Goal: Information Seeking & Learning: Learn about a topic

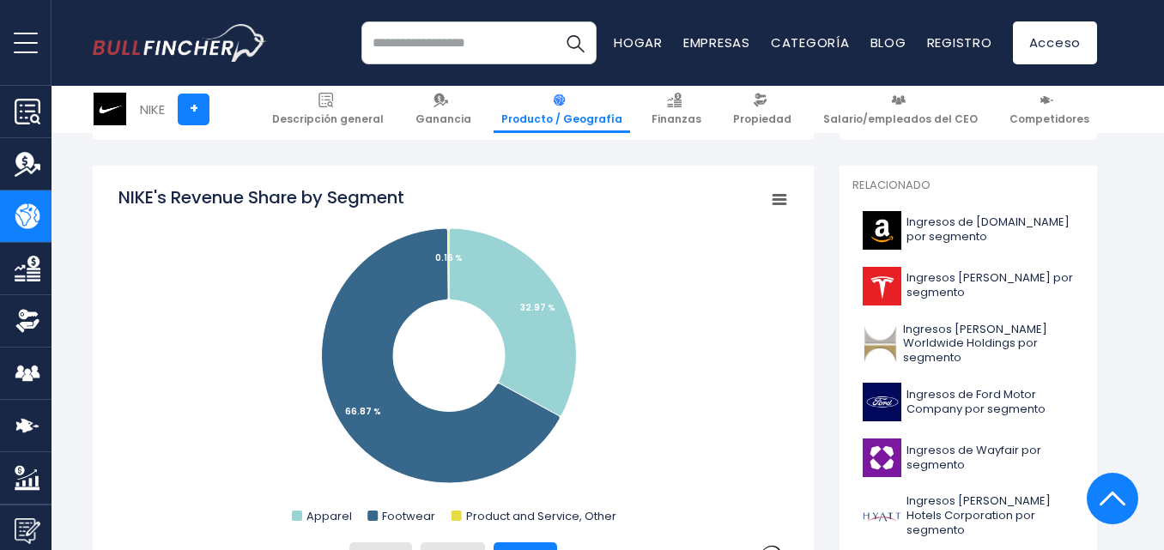
scroll to position [488, 0]
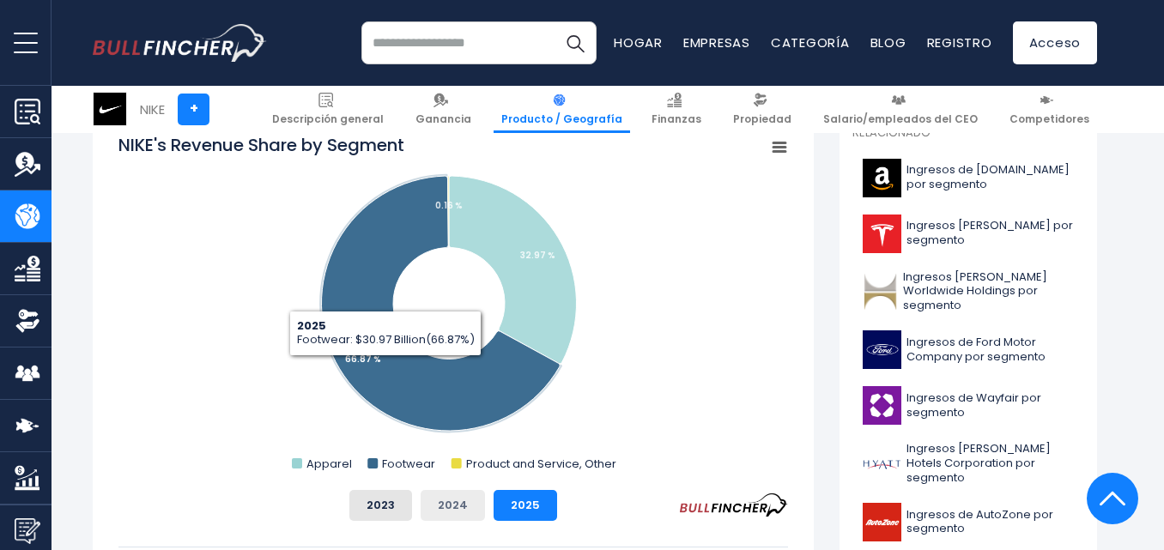
click at [465, 499] on font "2024" at bounding box center [453, 505] width 30 height 16
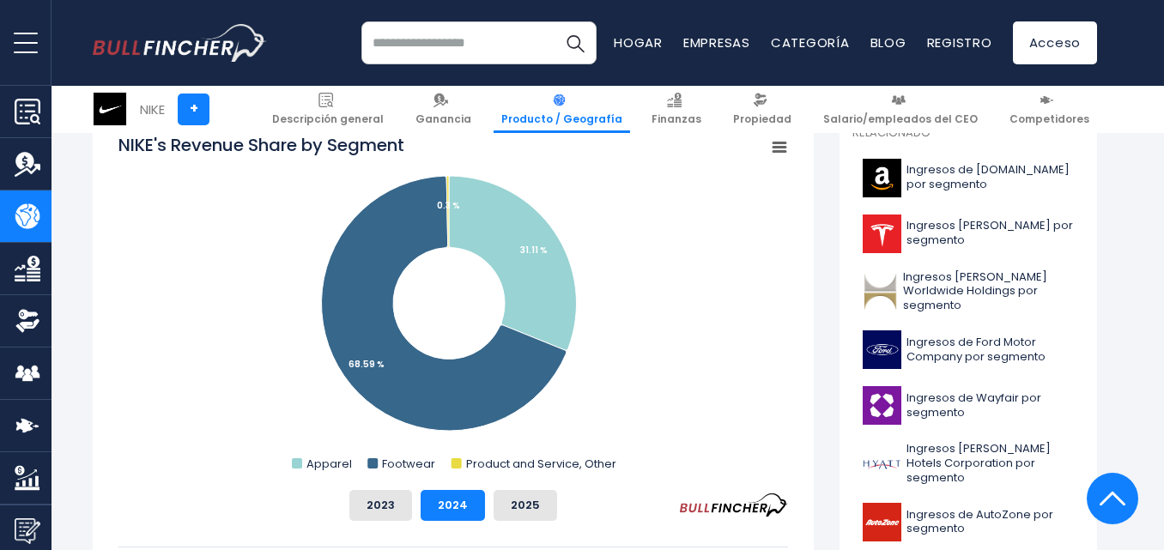
click at [119, 143] on tspan "NIKE's Revenue Share by Segment" at bounding box center [261, 145] width 286 height 24
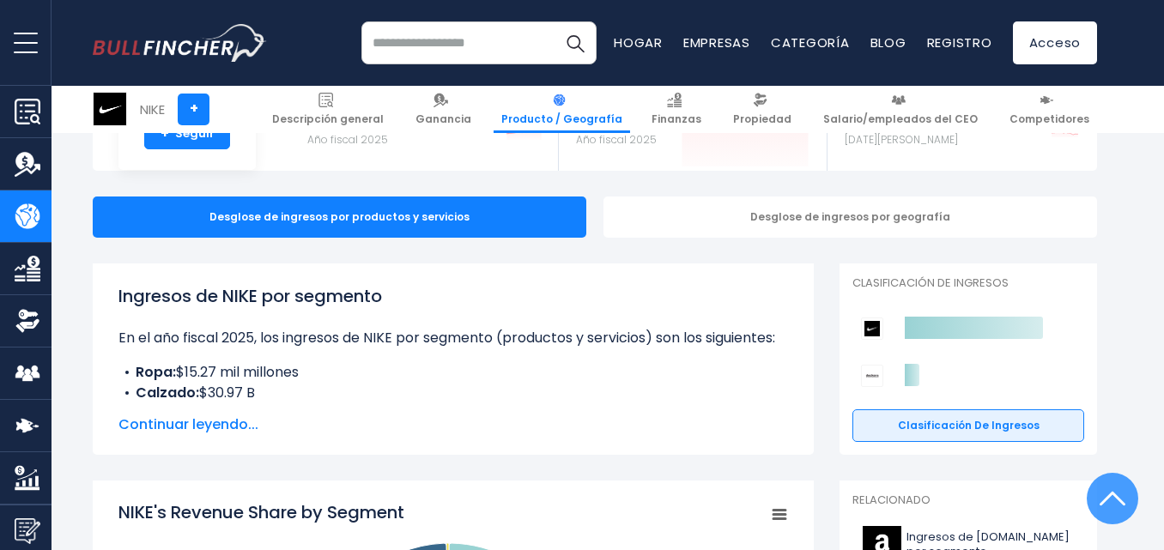
scroll to position [420, 0]
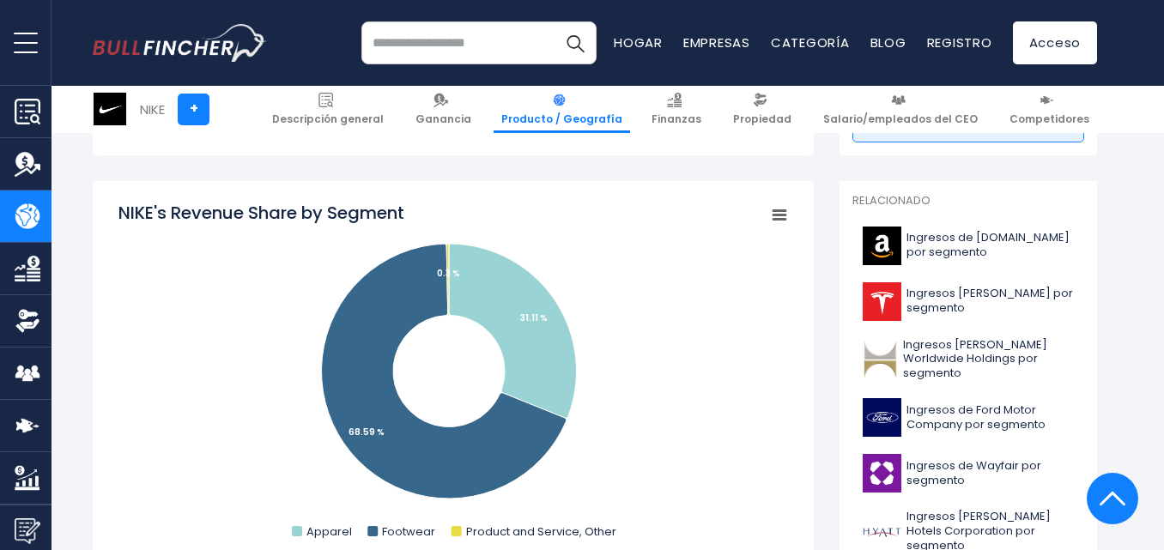
drag, startPoint x: 117, startPoint y: 201, endPoint x: 404, endPoint y: 221, distance: 287.5
click at [404, 221] on div "Participación en los ingresos de NIKE por segmento Created with Highcharts 12.1…" at bounding box center [453, 468] width 721 height 574
drag, startPoint x: 424, startPoint y: 208, endPoint x: 326, endPoint y: 190, distance: 99.5
click at [326, 190] on div "Participación en los ingresos de NIKE por segmento Created with Highcharts 12.1…" at bounding box center [453, 468] width 721 height 574
drag, startPoint x: 315, startPoint y: 208, endPoint x: 198, endPoint y: 164, distance: 124.7
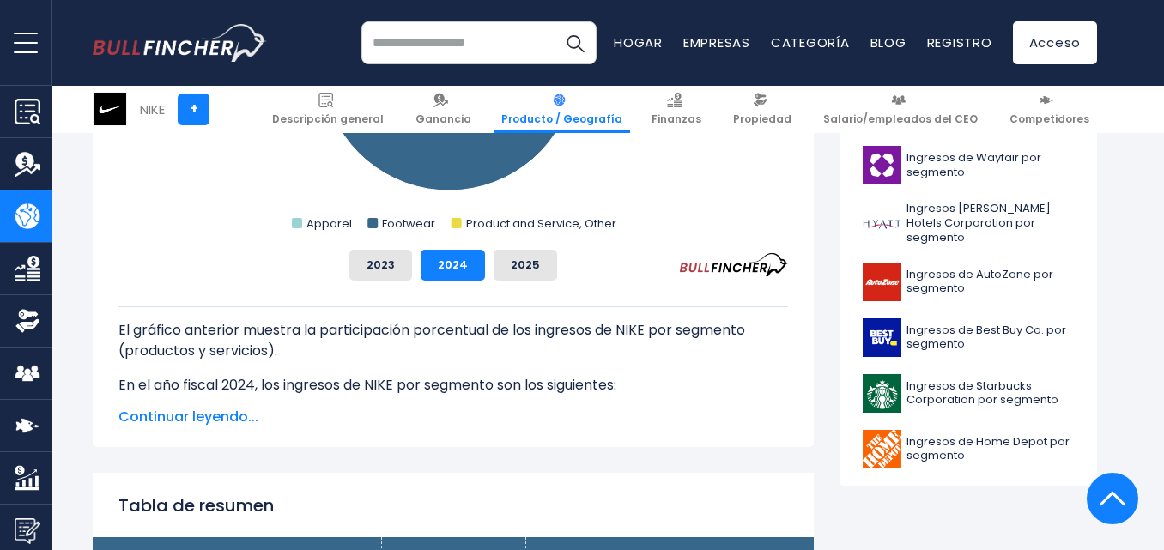
scroll to position [713, 0]
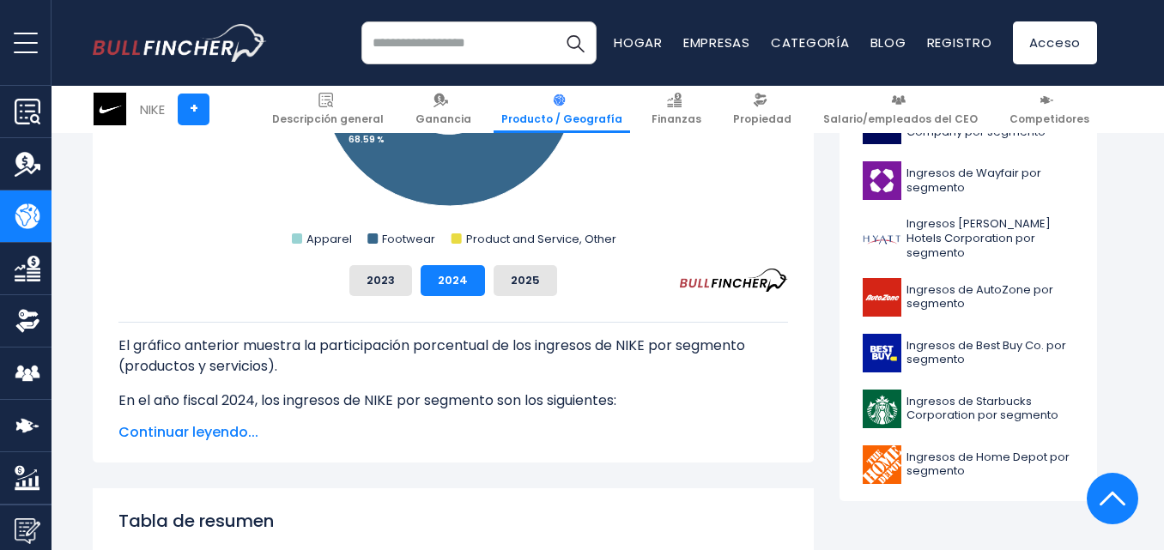
click at [149, 440] on font "Continuar leyendo..." at bounding box center [188, 432] width 140 height 20
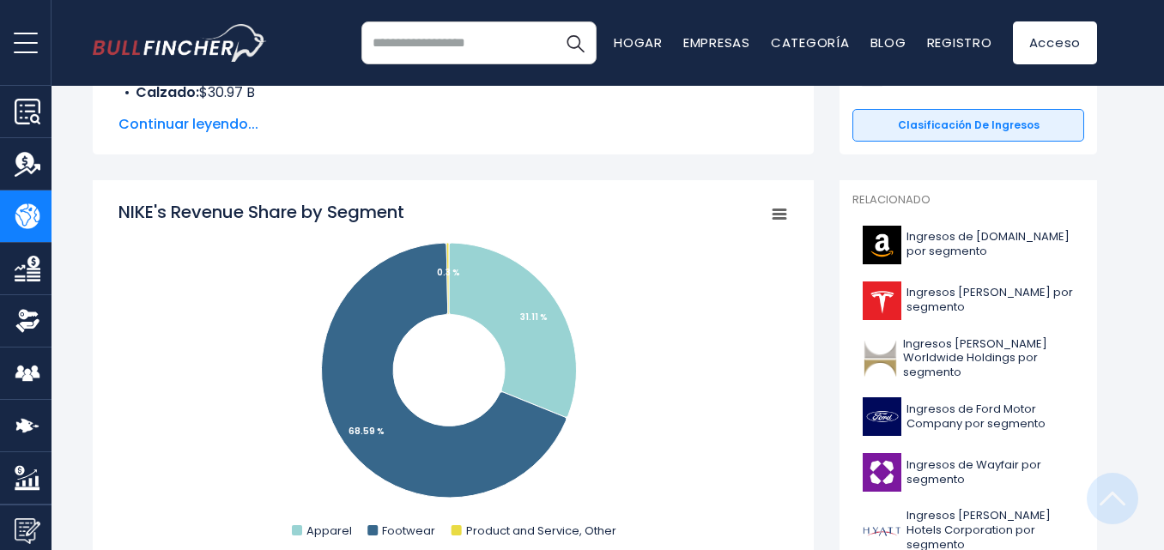
scroll to position [0, 0]
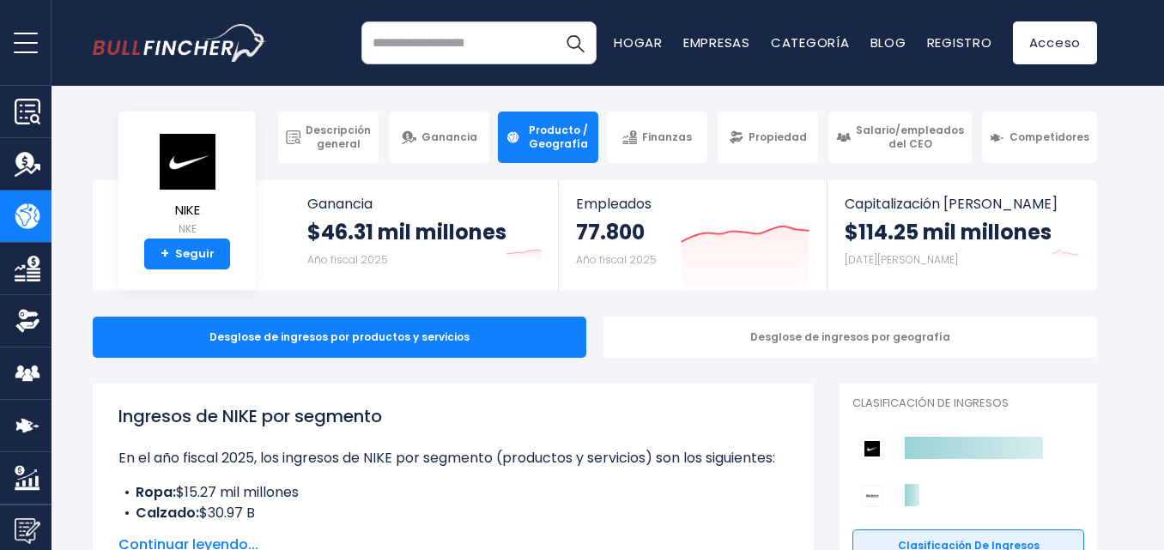
drag, startPoint x: 404, startPoint y: 420, endPoint x: 94, endPoint y: 397, distance: 311.7
click at [94, 397] on div "Ingresos de NIKE por segmento En el año fiscal 2025, los ingresos de NIKE por s…" at bounding box center [453, 479] width 721 height 191
copy font "Ingresos de NIKE por segmento"
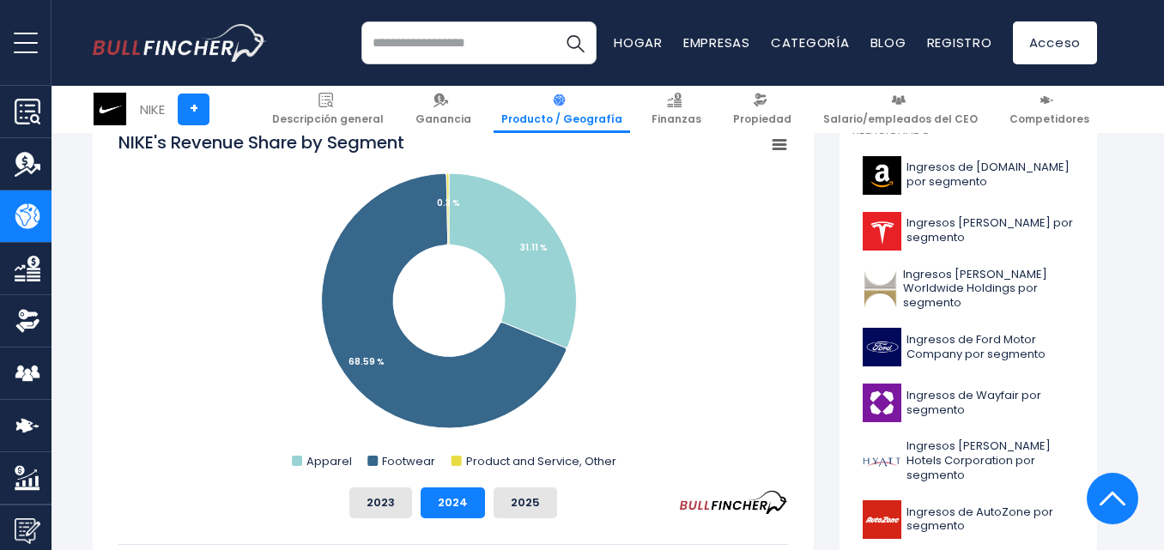
scroll to position [482, 0]
